Goal: Information Seeking & Learning: Find specific page/section

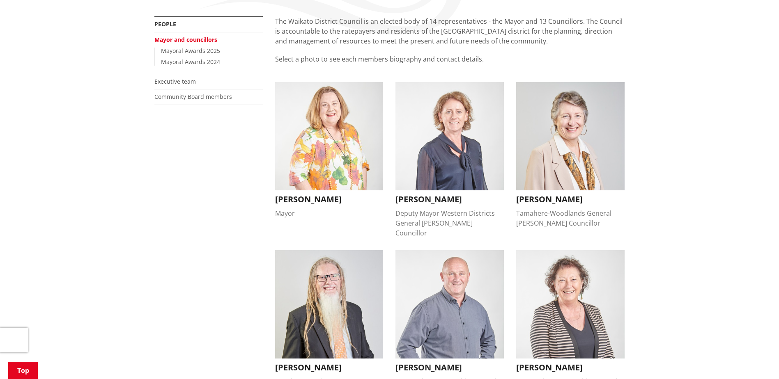
scroll to position [16, 0]
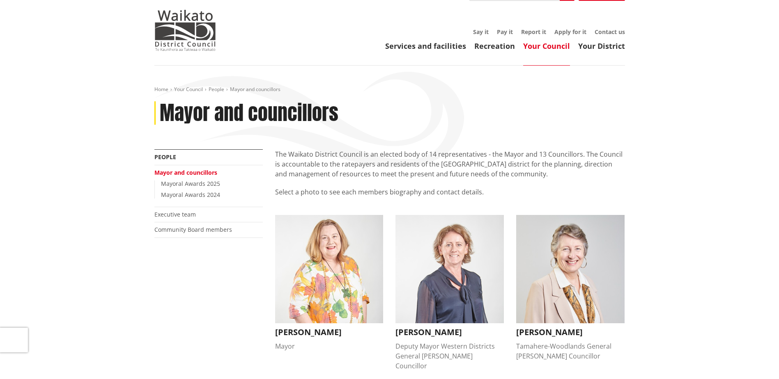
click at [200, 230] on link "Community Board members" at bounding box center [193, 230] width 78 height 8
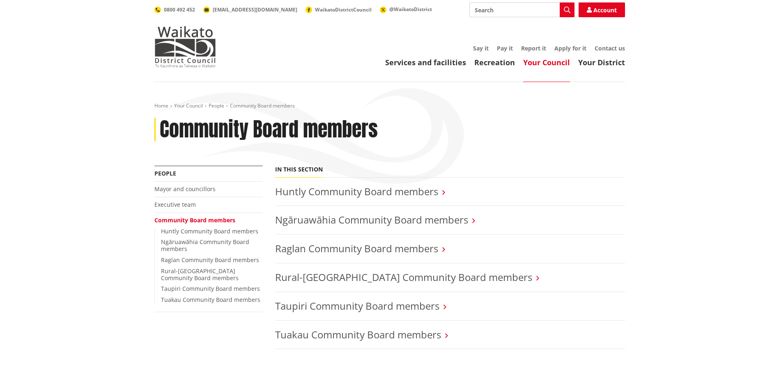
click at [401, 189] on link "Huntly Community Board members" at bounding box center [356, 192] width 163 height 14
